Goal: Information Seeking & Learning: Learn about a topic

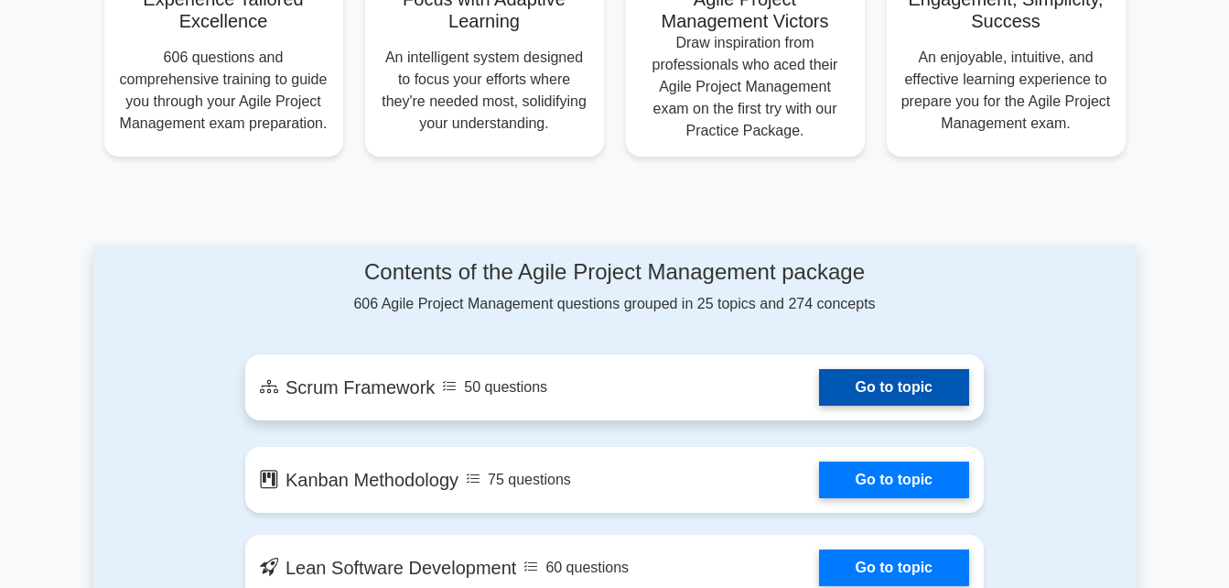
scroll to position [824, 0]
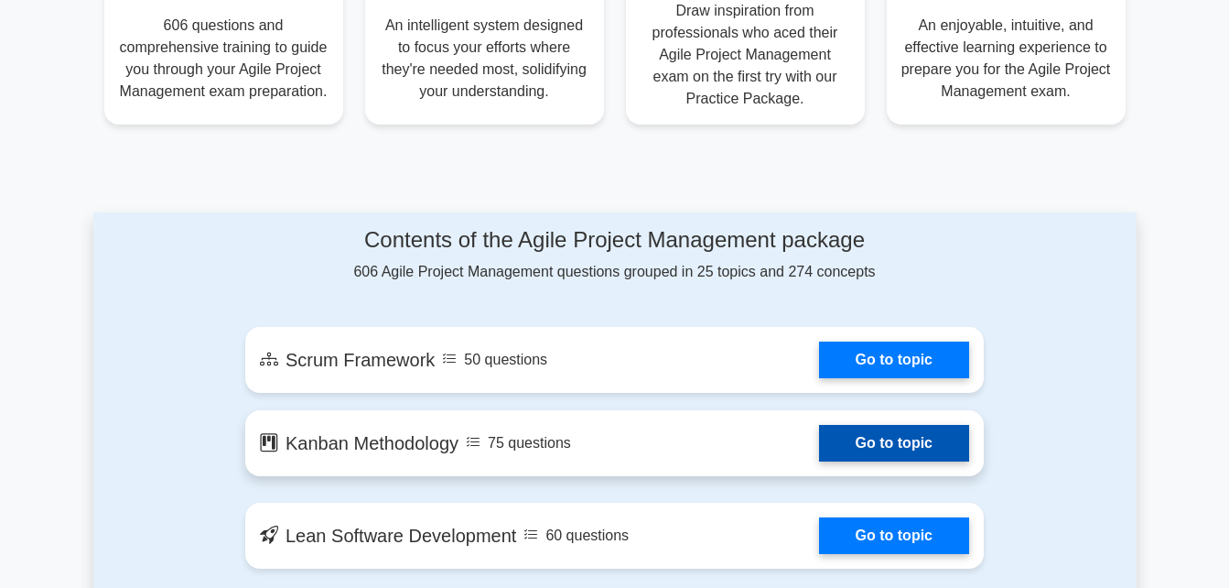
click at [907, 445] on link "Go to topic" at bounding box center [894, 443] width 150 height 37
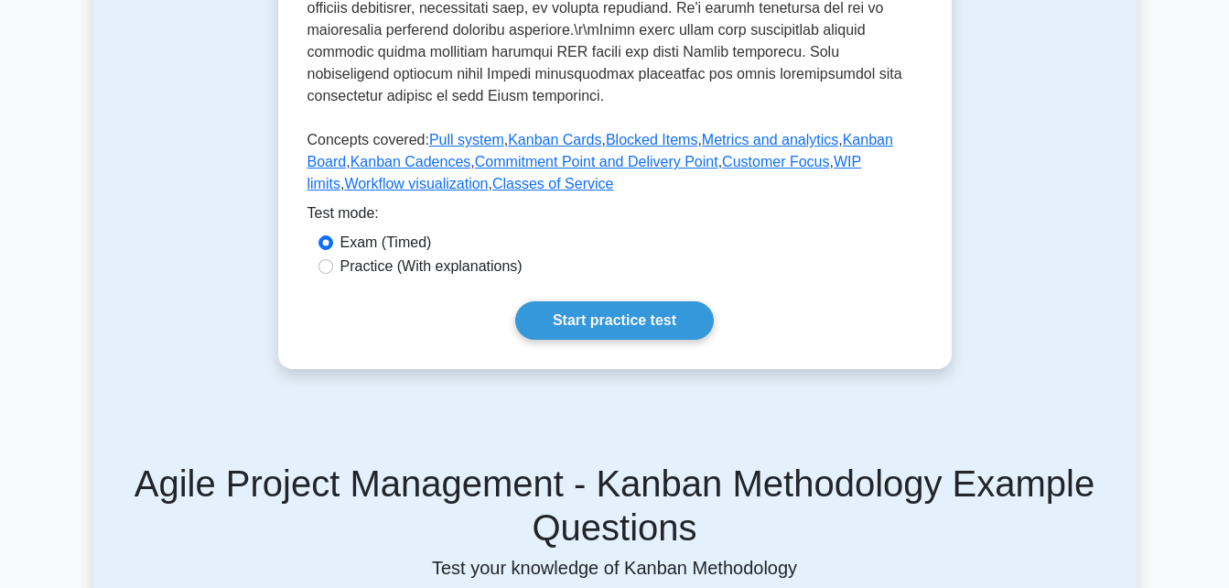
scroll to position [824, 0]
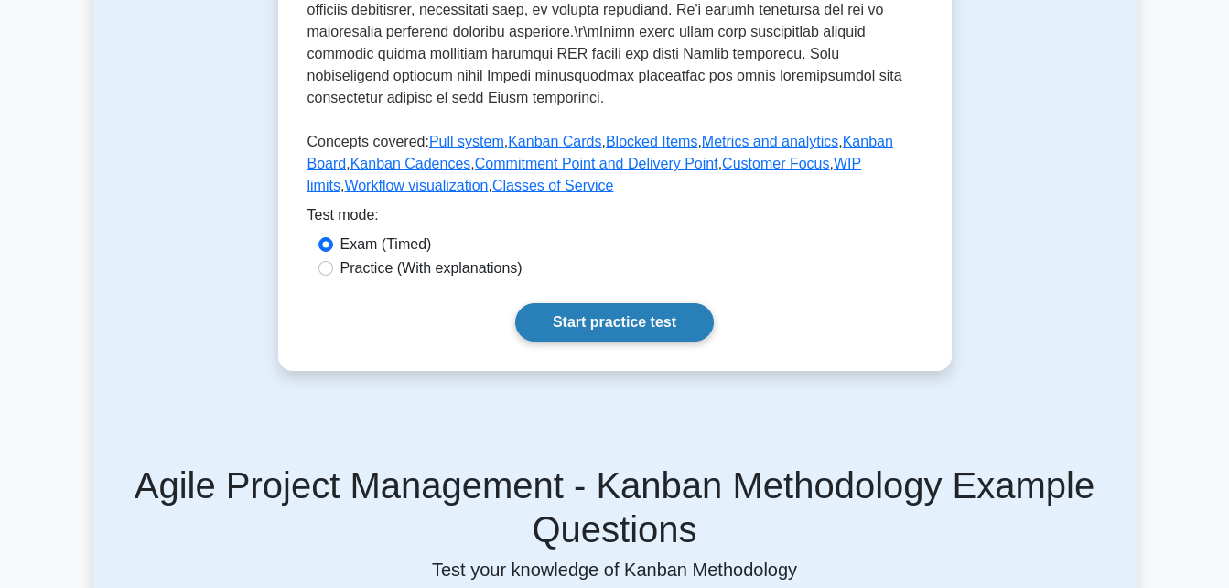
click at [609, 341] on link "Start practice test" at bounding box center [614, 322] width 199 height 38
click at [317, 281] on div "Practice (With explanations)" at bounding box center [615, 269] width 615 height 24
click at [324, 276] on input "Practice (With explanations)" at bounding box center [326, 268] width 15 height 15
radio input "true"
click at [612, 341] on link "Start practice test" at bounding box center [614, 322] width 199 height 38
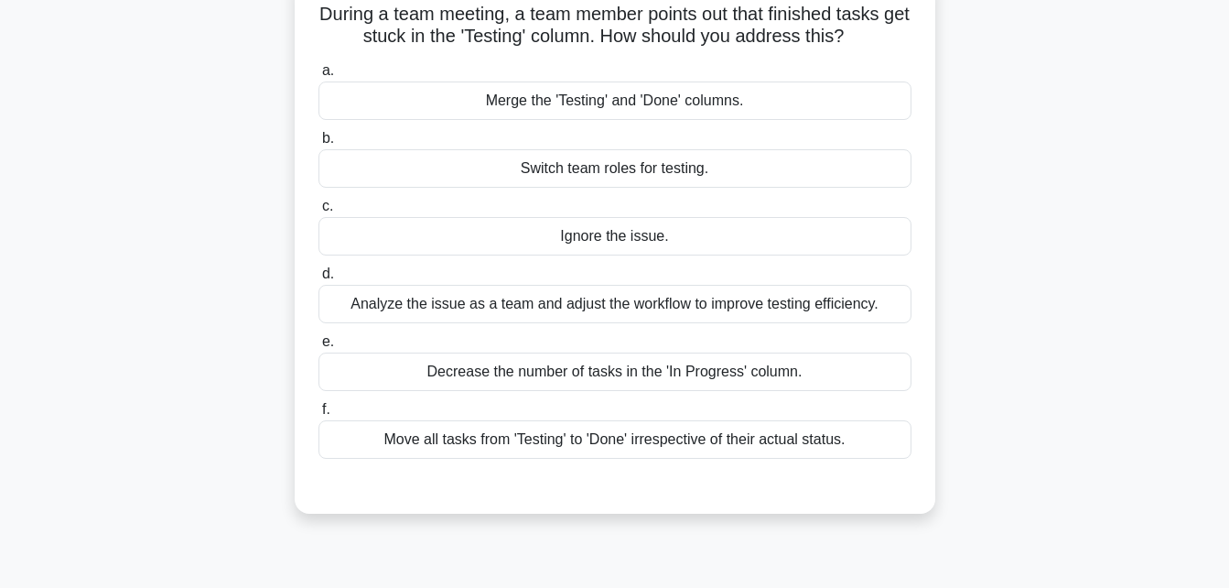
scroll to position [183, 0]
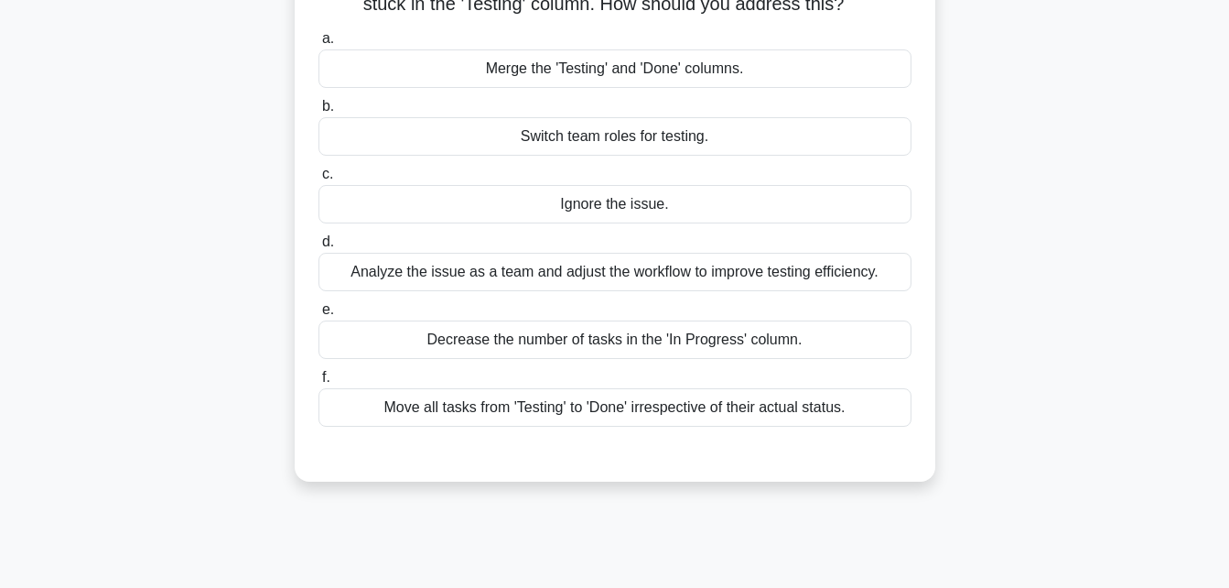
click at [477, 277] on div "Analyze the issue as a team and adjust the workflow to improve testing efficien…" at bounding box center [615, 272] width 593 height 38
click at [319, 248] on input "d. Analyze the issue as a team and adjust the workflow to improve testing effic…" at bounding box center [319, 242] width 0 height 12
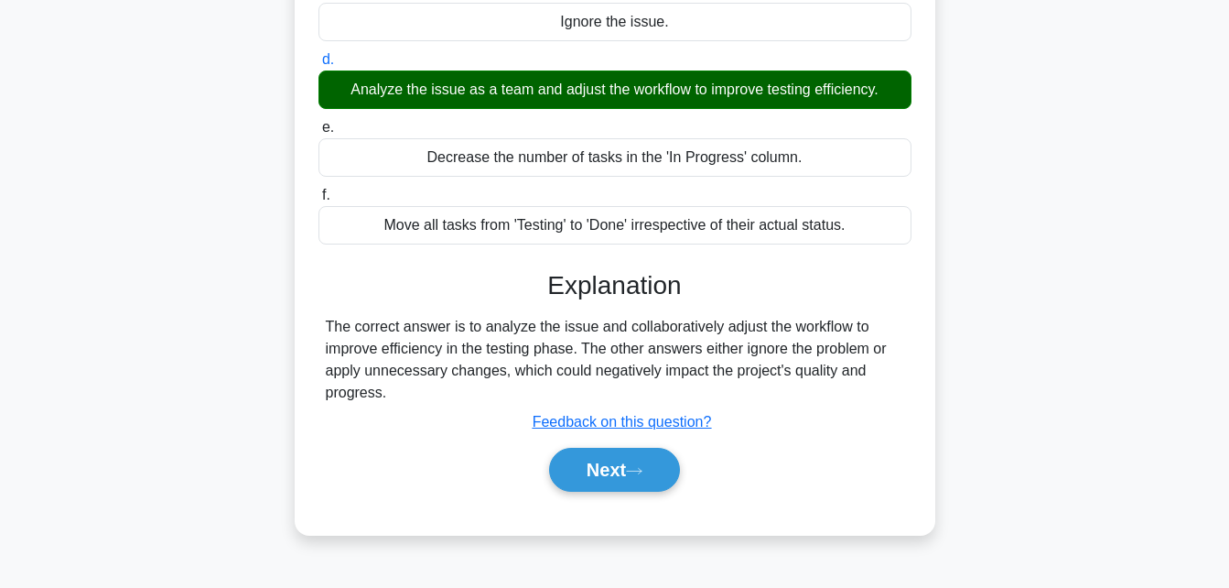
scroll to position [366, 0]
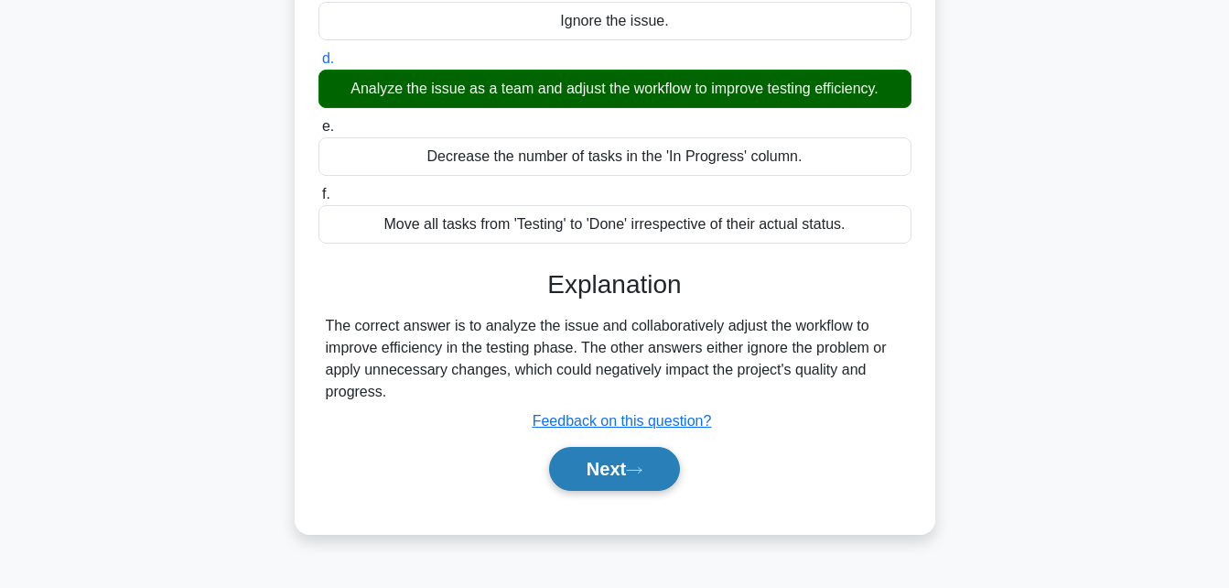
click at [632, 474] on button "Next" at bounding box center [614, 469] width 131 height 44
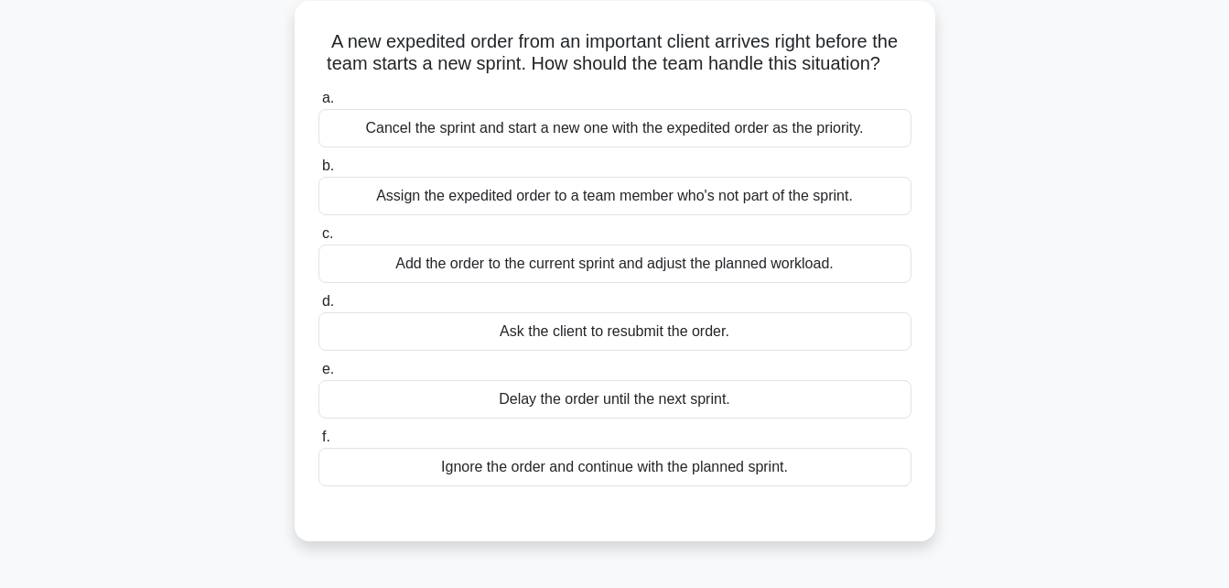
scroll to position [92, 0]
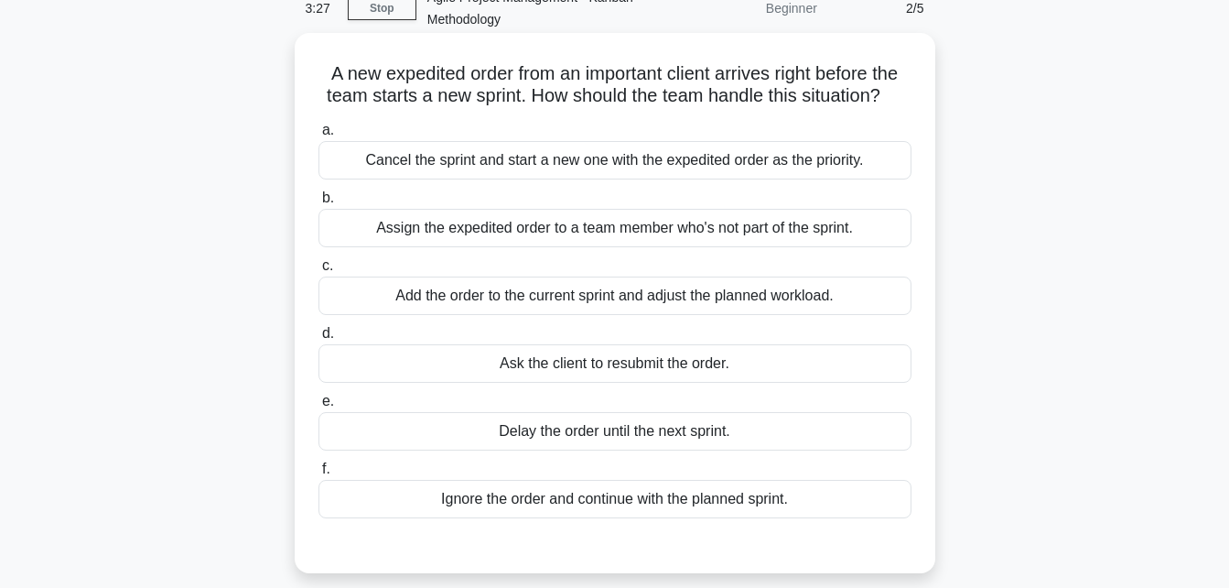
click at [488, 302] on div "Add the order to the current sprint and adjust the planned workload." at bounding box center [615, 295] width 593 height 38
click at [319, 272] on input "c. Add the order to the current sprint and adjust the planned workload." at bounding box center [319, 266] width 0 height 12
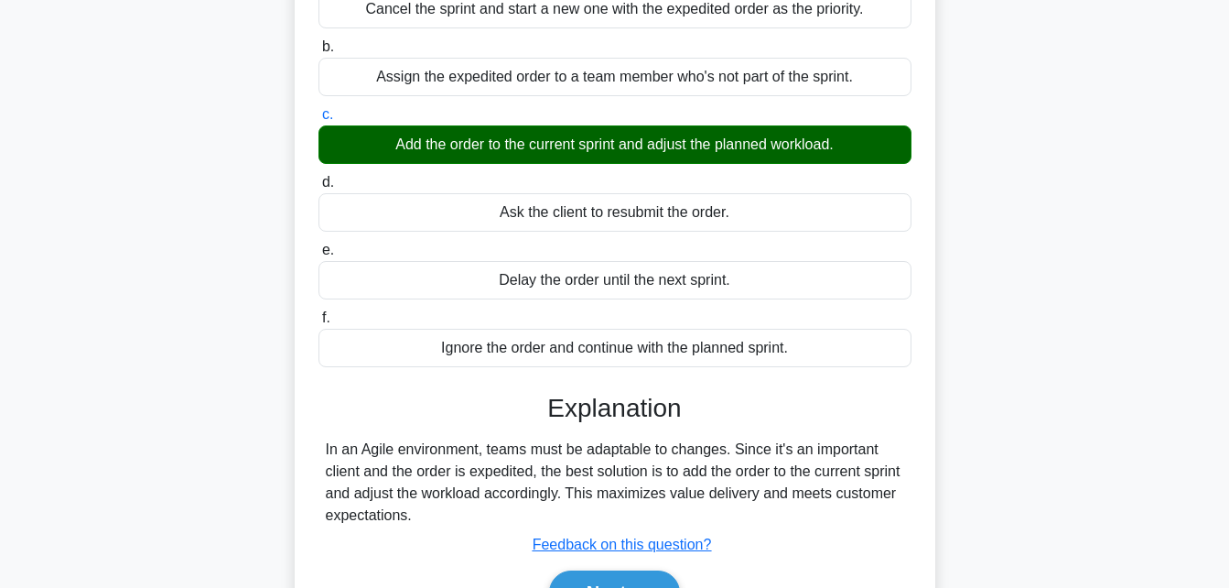
scroll to position [275, 0]
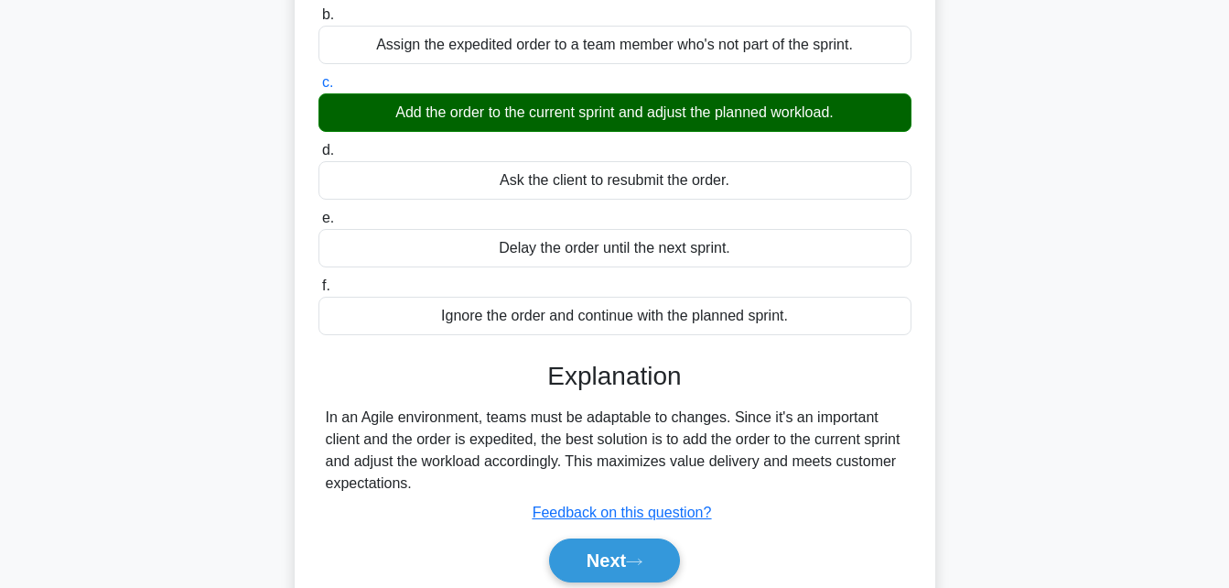
drag, startPoint x: 388, startPoint y: 489, endPoint x: 472, endPoint y: 489, distance: 84.2
click at [472, 489] on div "In an Agile environment, teams must be adaptable to changes. Since it's an impo…" at bounding box center [615, 450] width 579 height 88
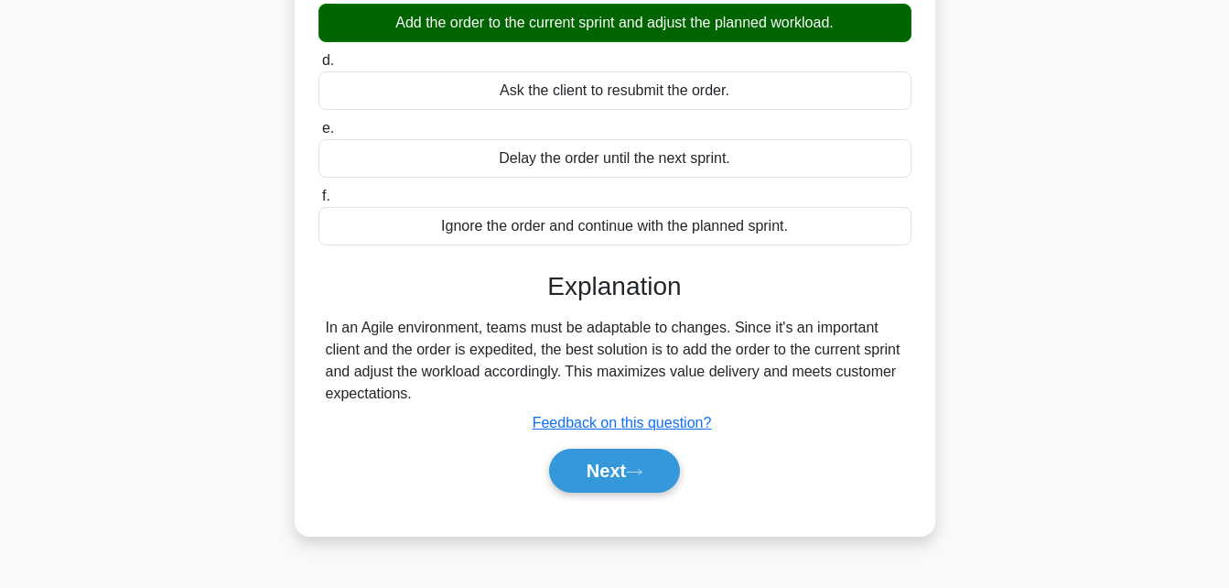
scroll to position [366, 0]
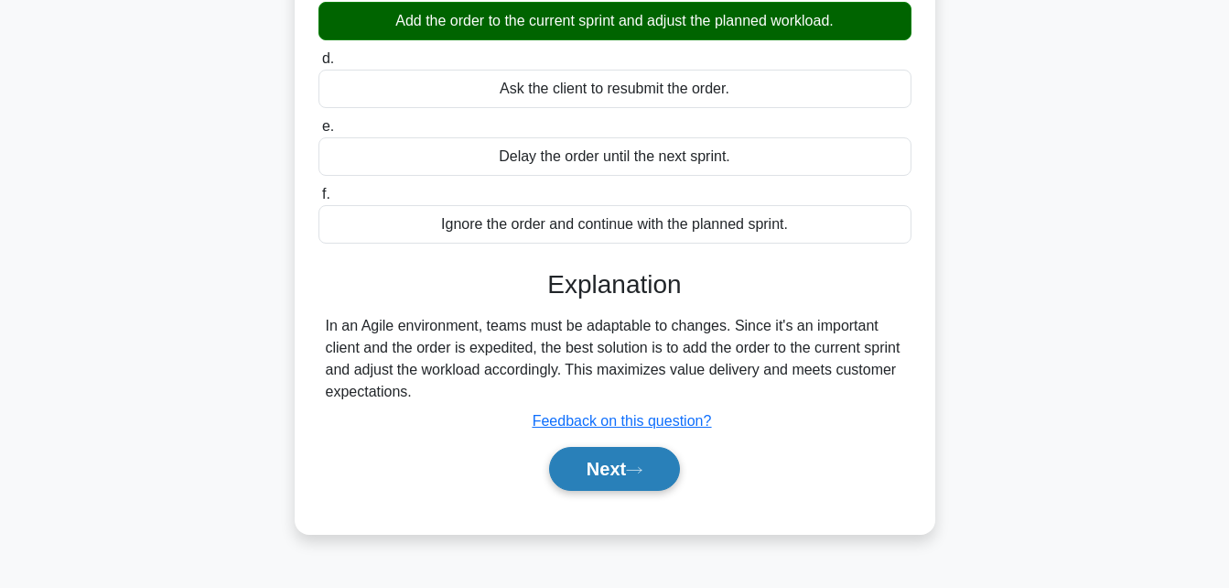
click at [608, 481] on button "Next" at bounding box center [614, 469] width 131 height 44
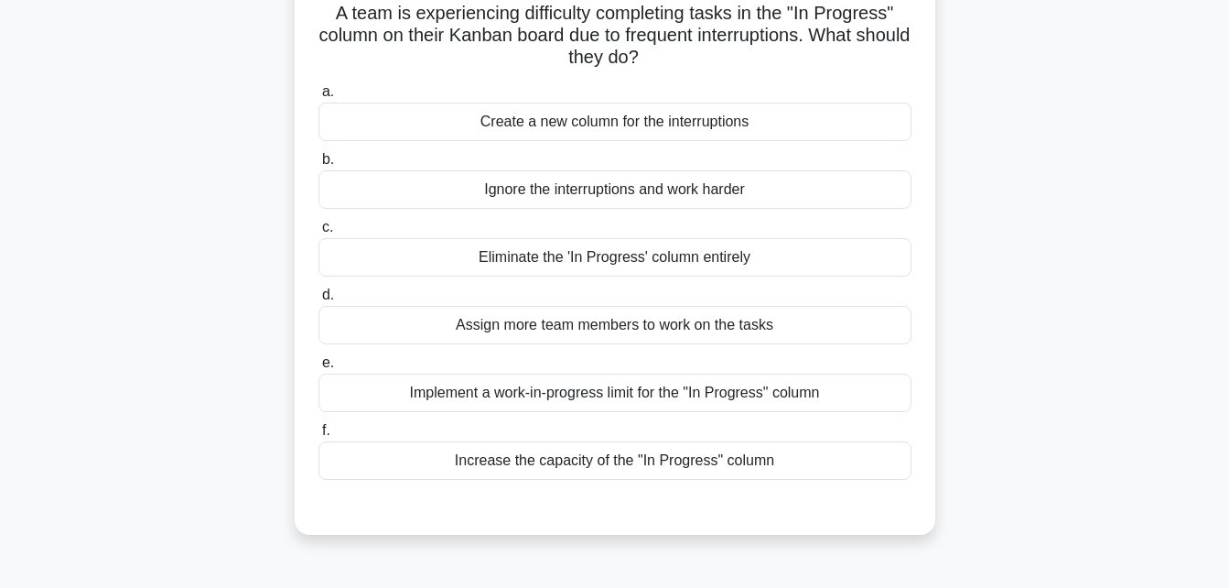
scroll to position [183, 0]
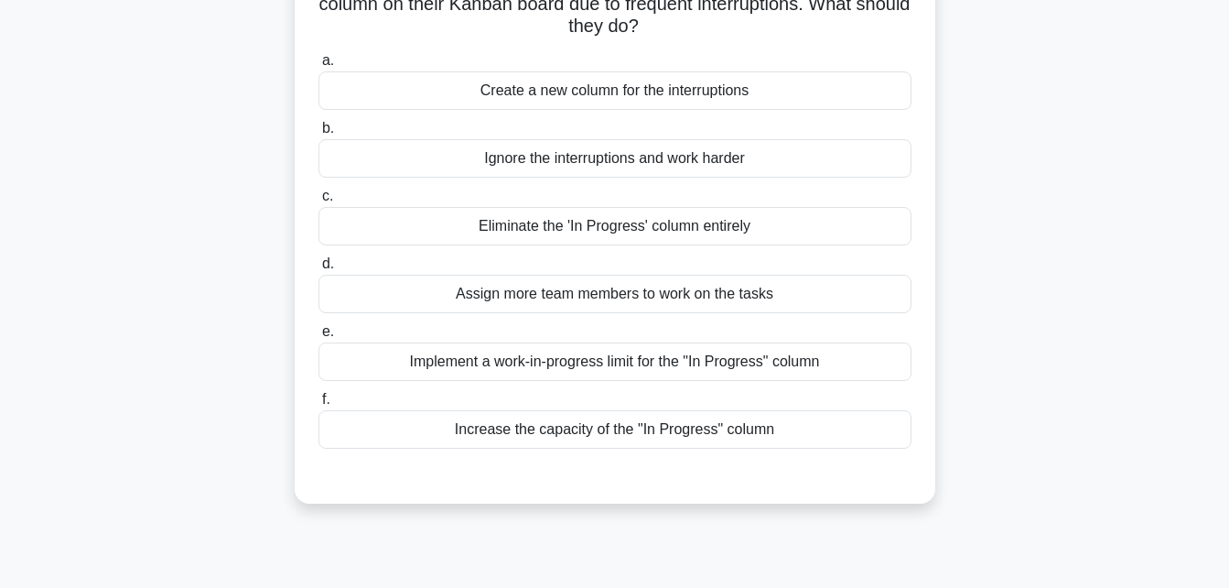
click at [569, 366] on div "Implement a work-in-progress limit for the "In Progress" column" at bounding box center [615, 361] width 593 height 38
click at [319, 338] on input "e. Implement a work-in-progress limit for the "In Progress" column" at bounding box center [319, 332] width 0 height 12
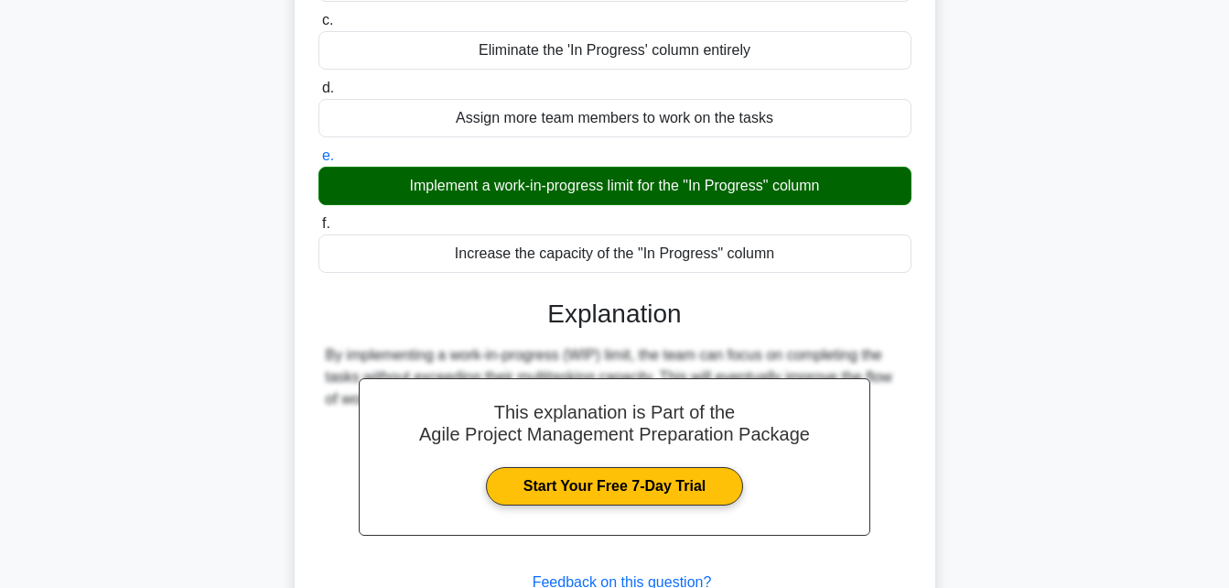
scroll to position [366, 0]
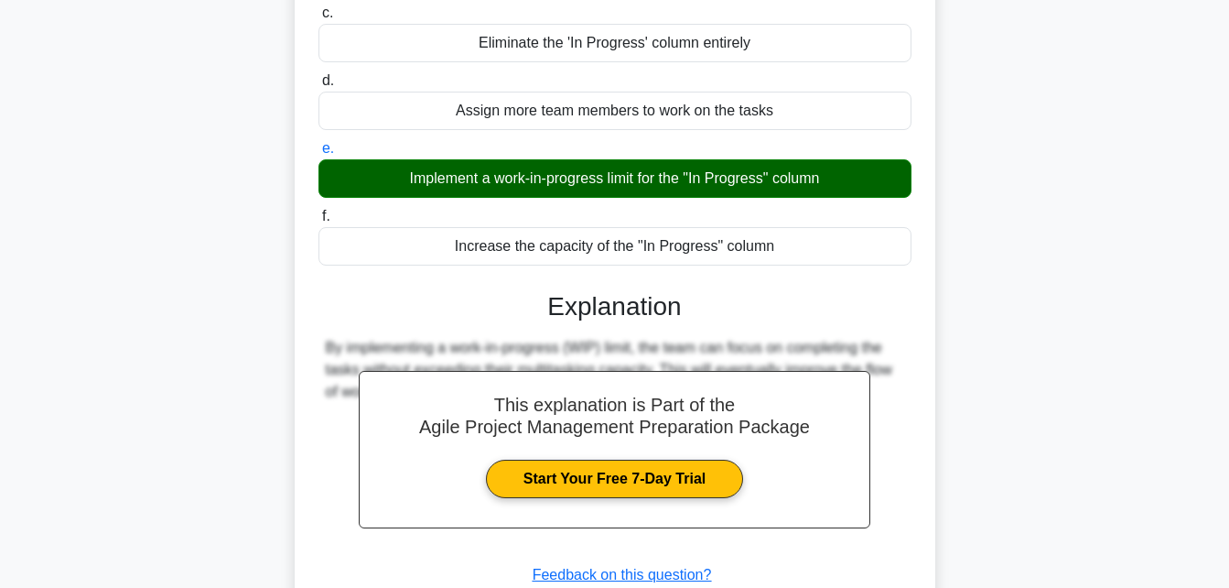
click at [669, 337] on div "This explanation is Part of the Agile Project Management Preparation Package St…" at bounding box center [615, 460] width 593 height 383
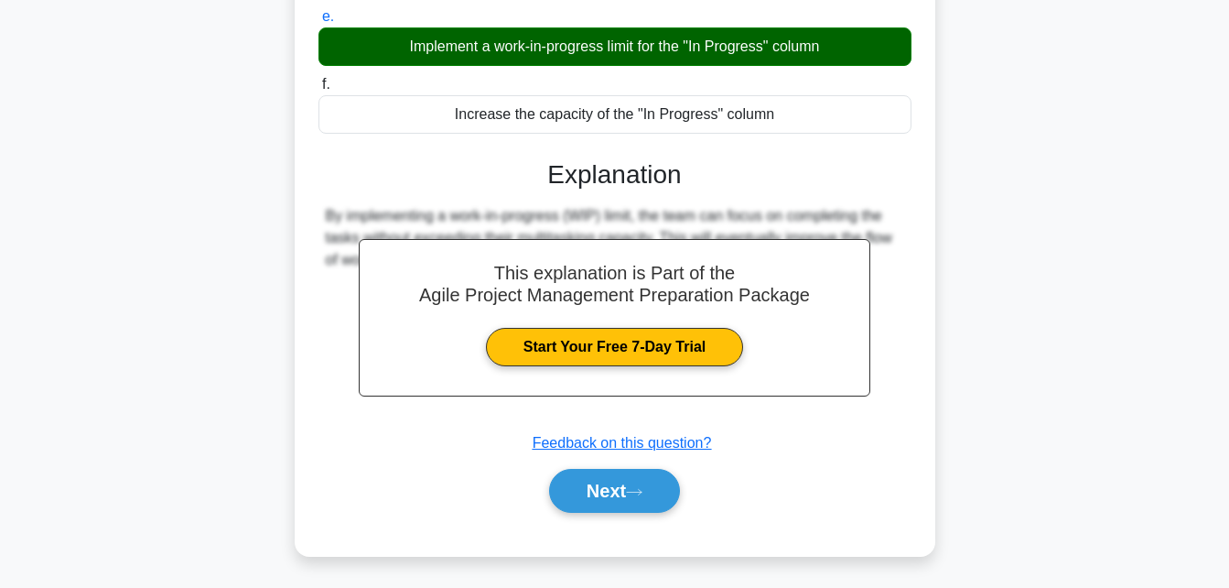
scroll to position [502, 0]
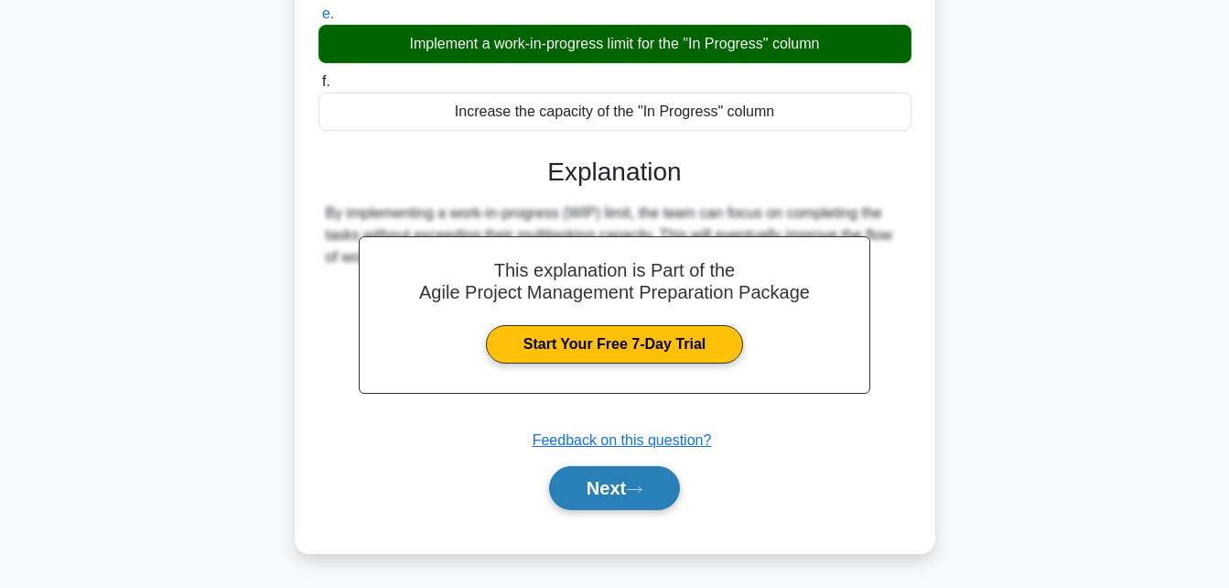
click at [606, 493] on button "Next" at bounding box center [614, 488] width 131 height 44
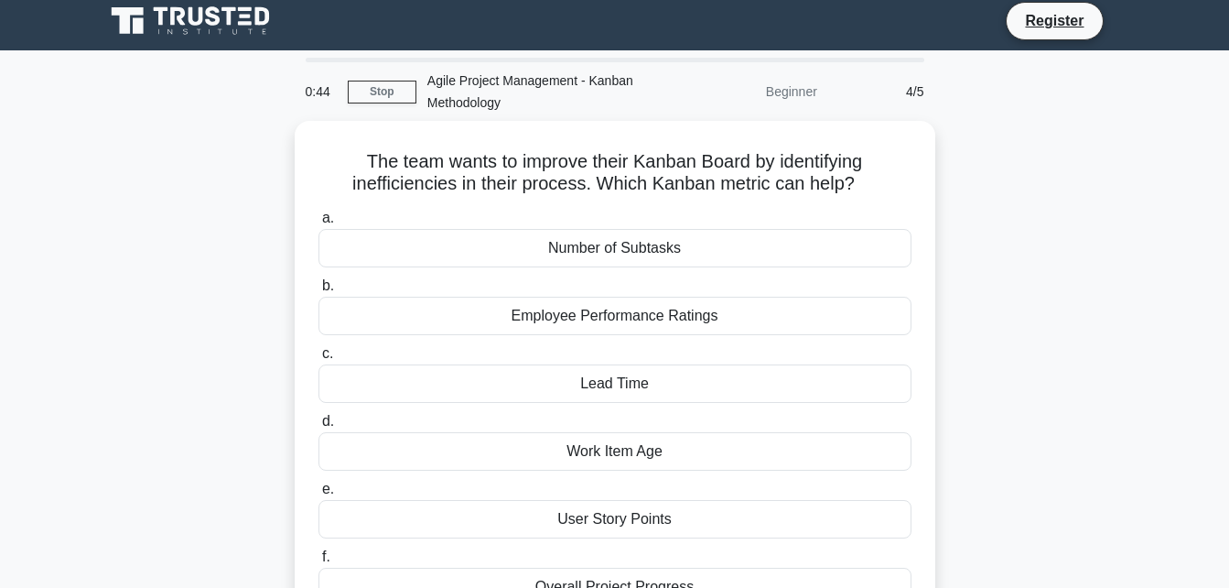
scroll to position [0, 0]
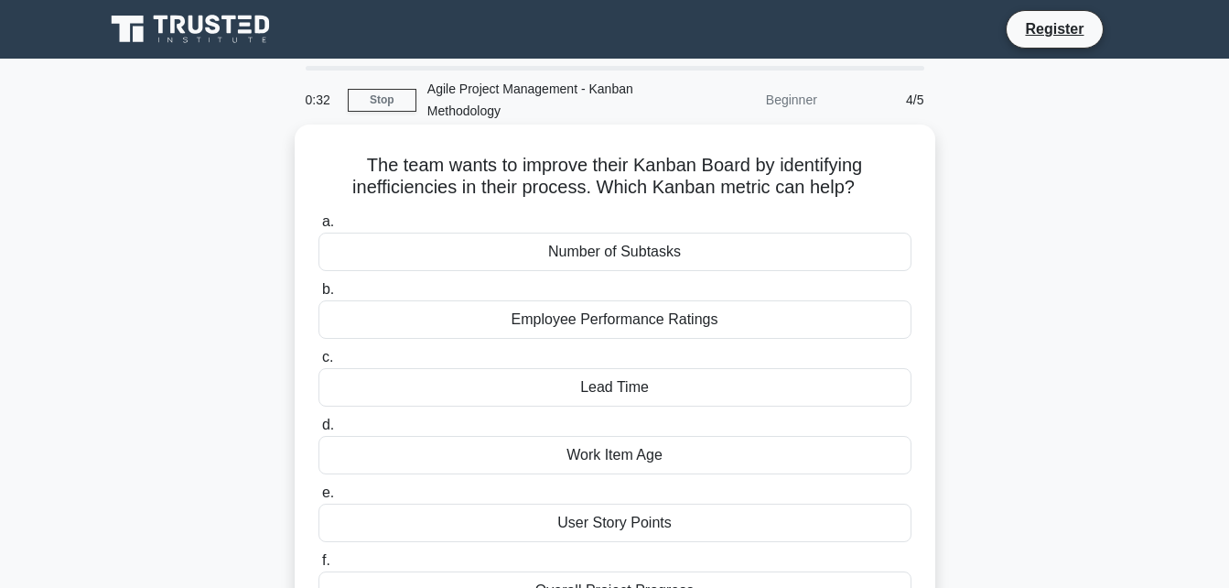
click at [571, 190] on h5 "The team wants to improve their Kanban Board by identifying inefficiencies in t…" at bounding box center [615, 177] width 597 height 46
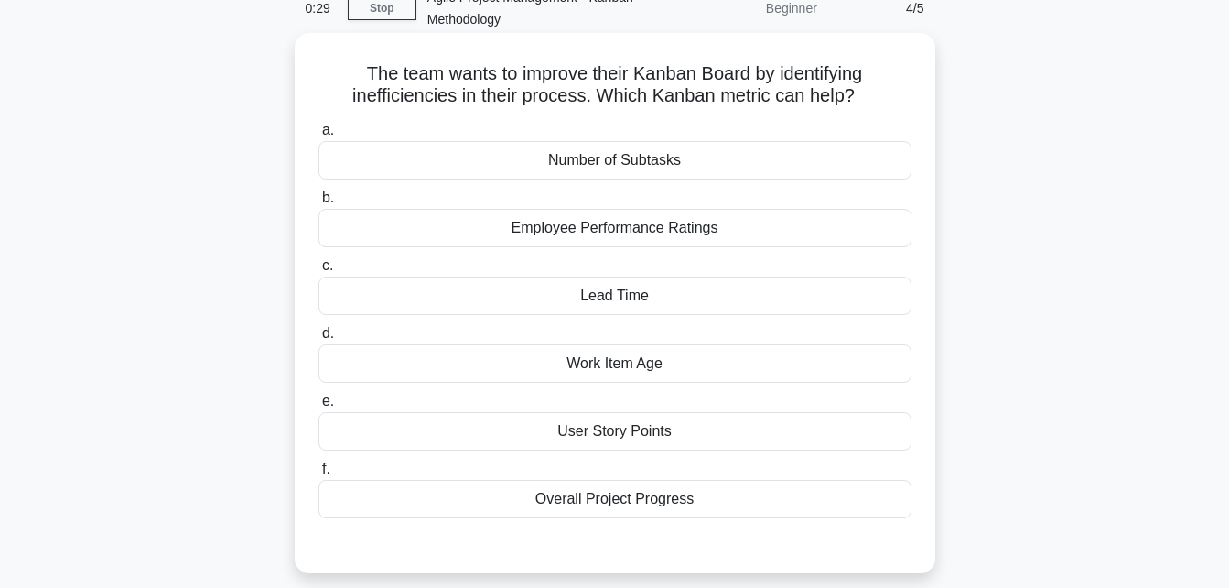
scroll to position [183, 0]
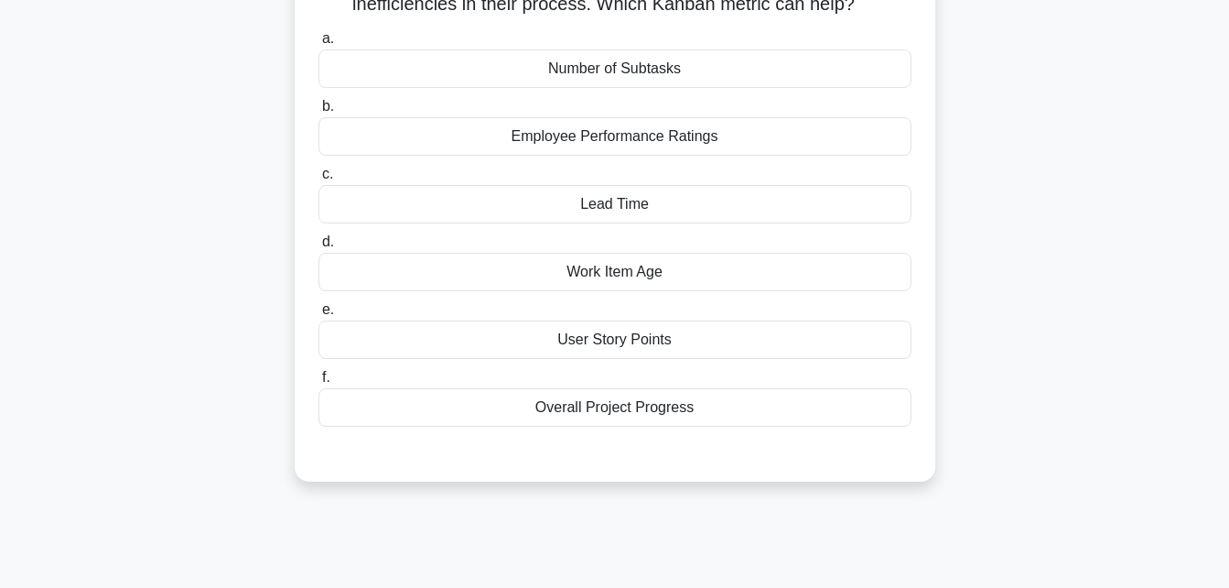
click at [556, 344] on div "User Story Points" at bounding box center [615, 339] width 593 height 38
click at [319, 316] on input "e. User Story Points" at bounding box center [319, 310] width 0 height 12
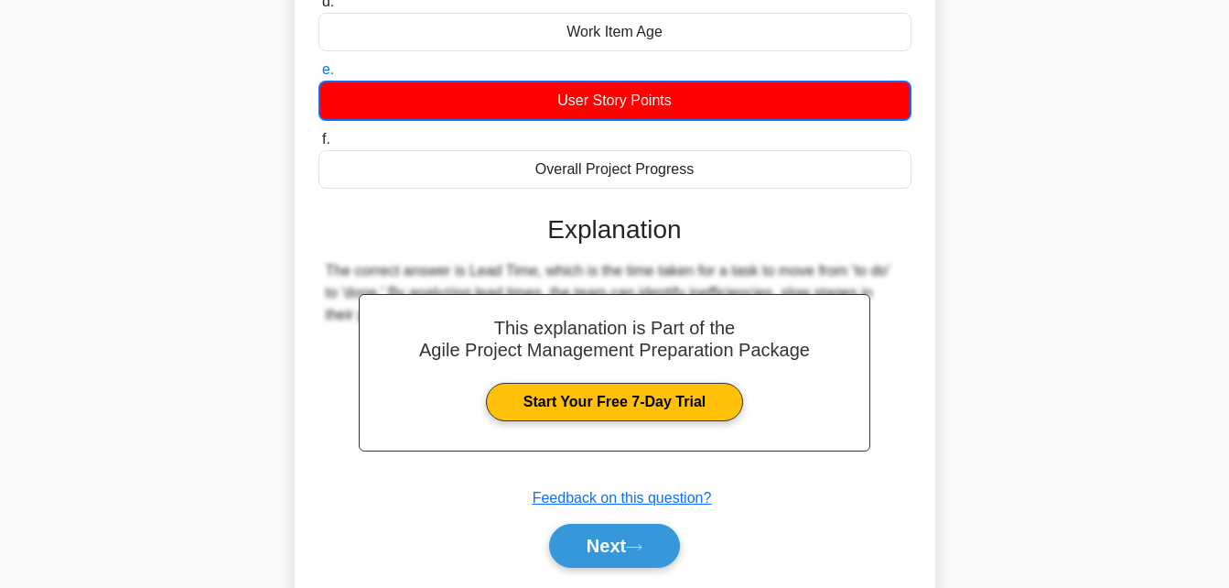
scroll to position [481, 0]
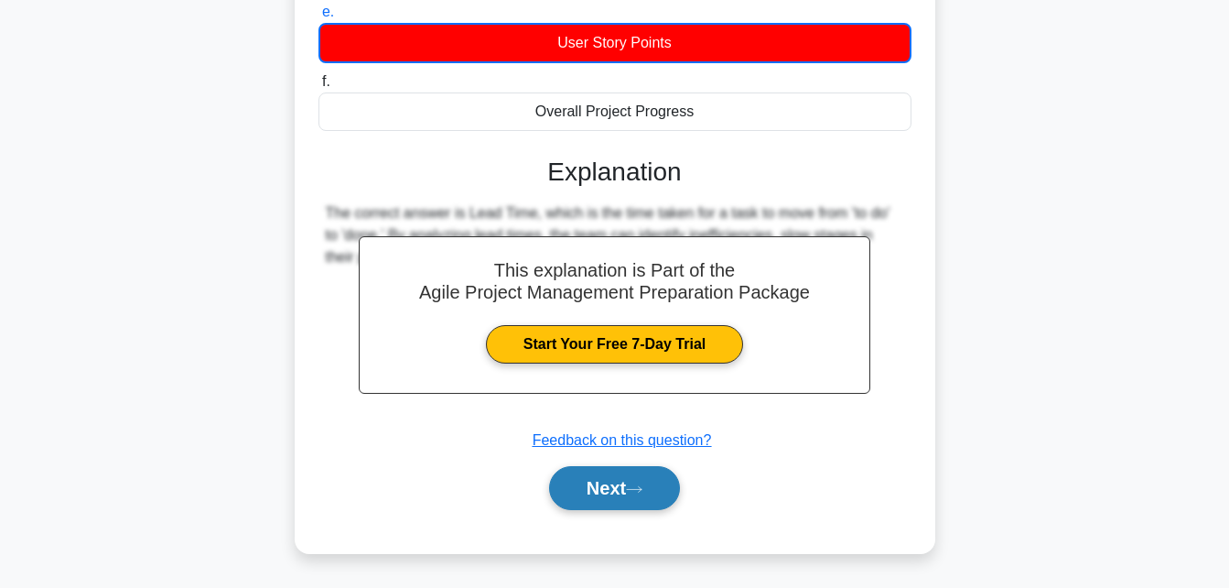
click at [621, 496] on button "Next" at bounding box center [614, 488] width 131 height 44
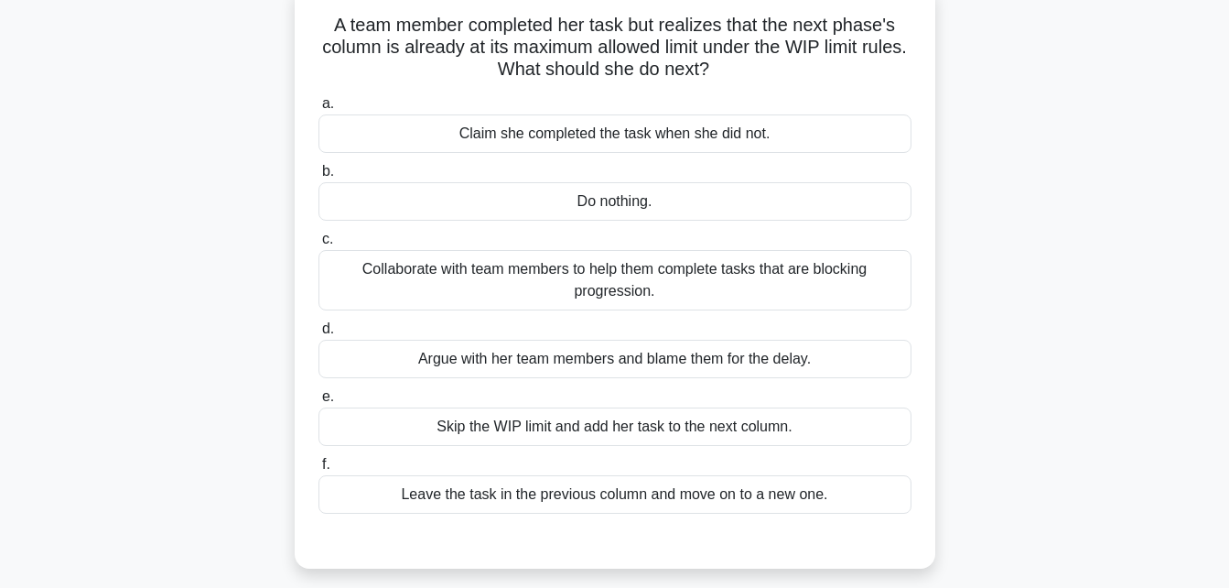
scroll to position [35, 0]
